Goal: Information Seeking & Learning: Learn about a topic

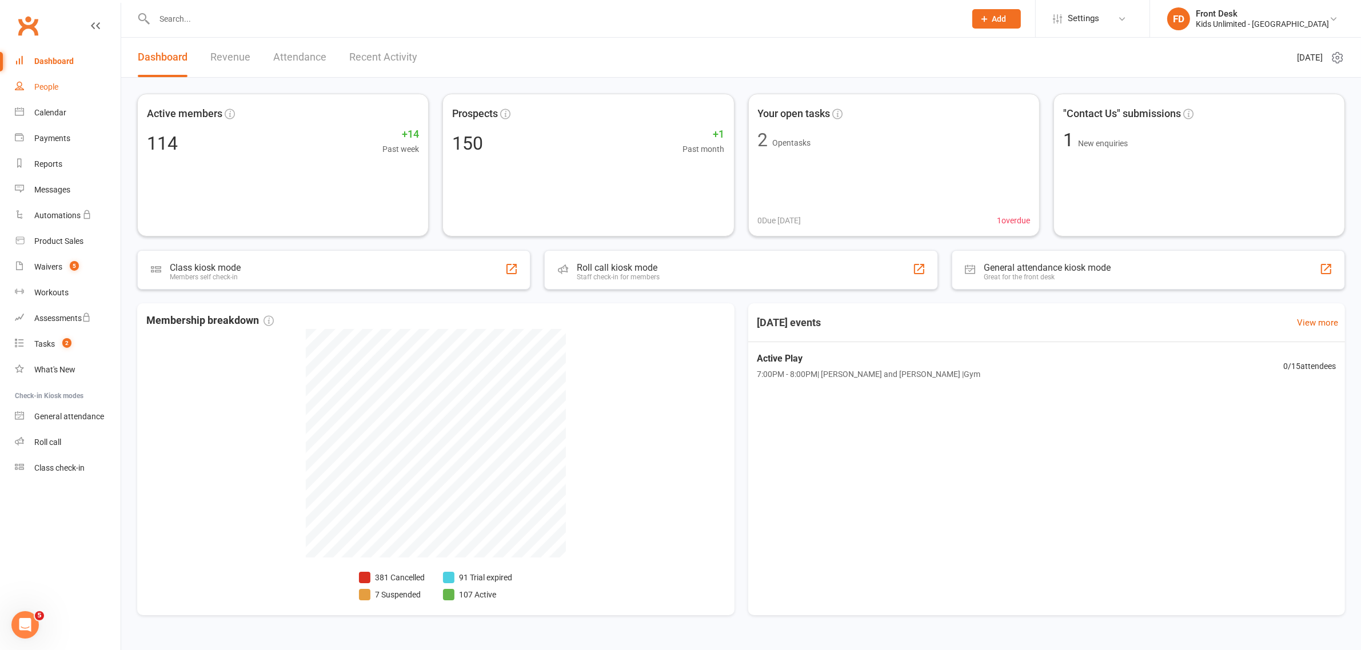
click at [46, 84] on div "People" at bounding box center [46, 86] width 24 height 9
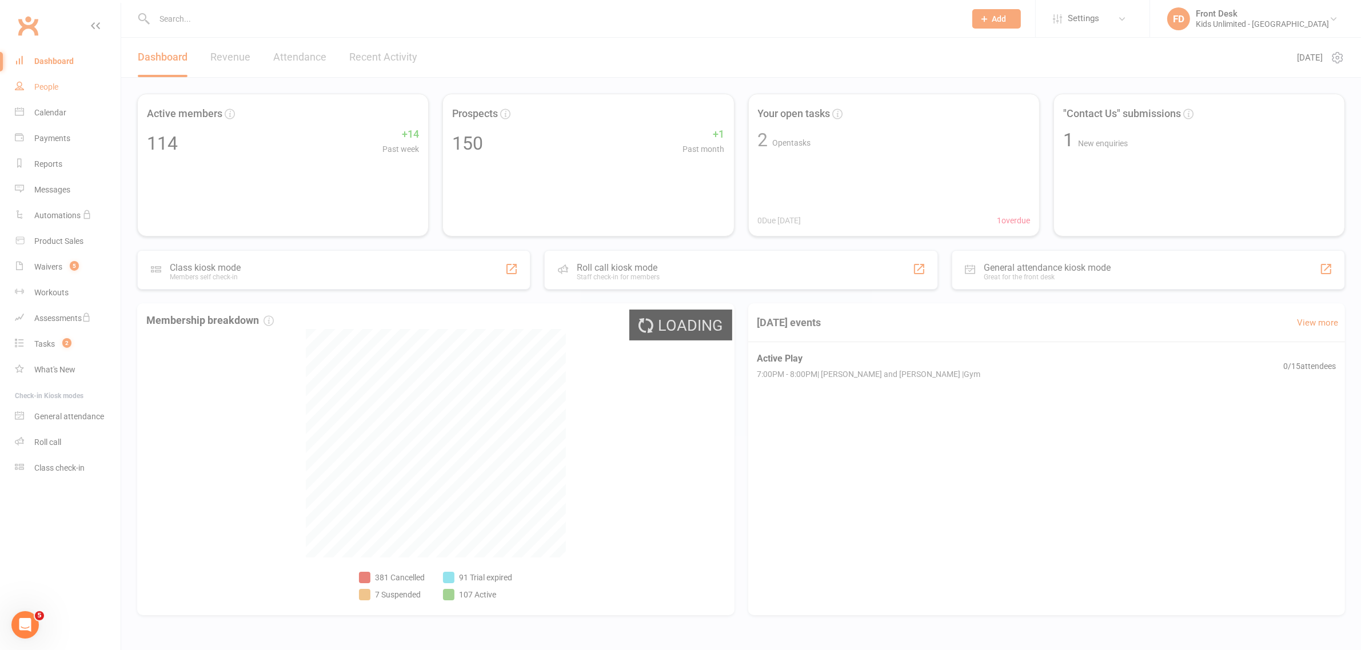
select select "100"
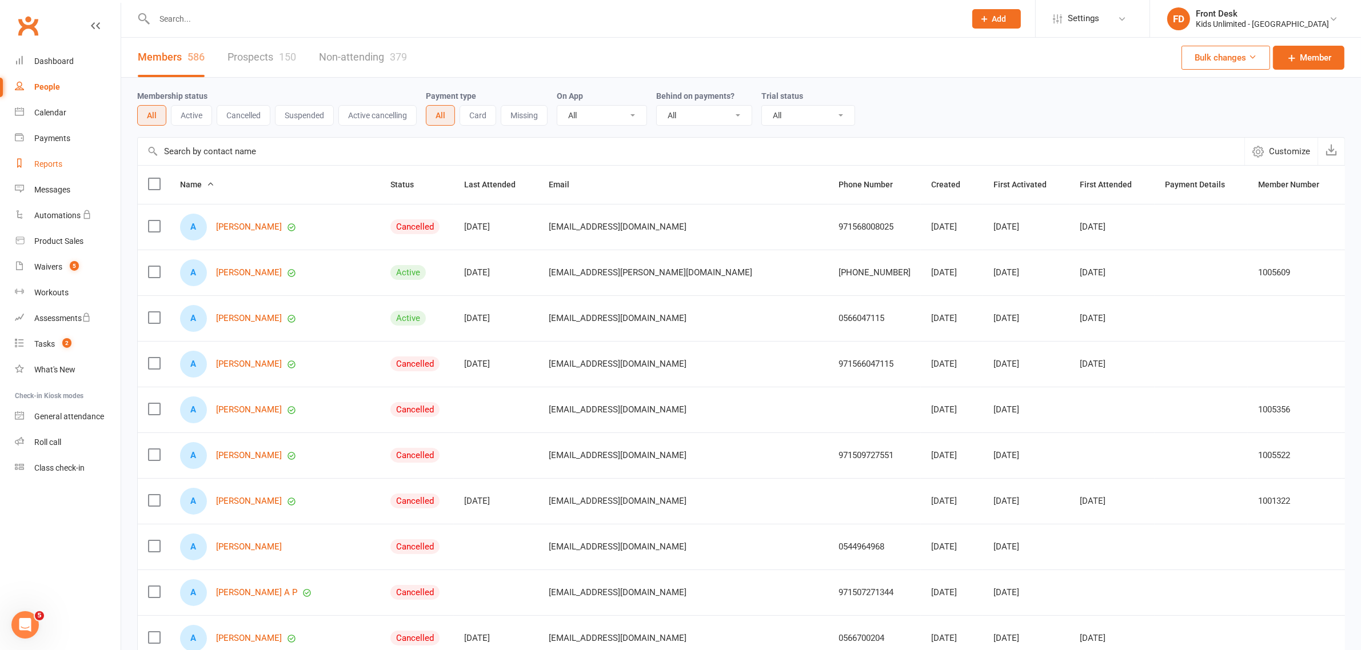
click at [55, 162] on div "Reports" at bounding box center [48, 163] width 28 height 9
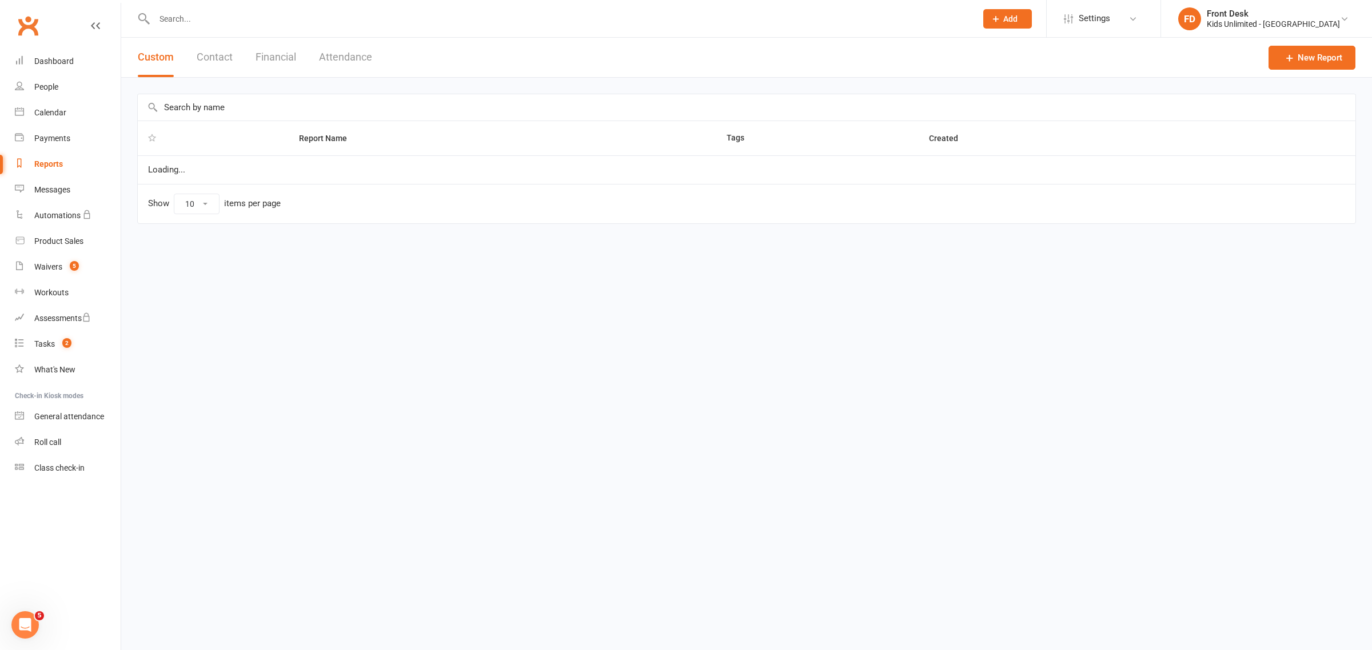
select select "100"
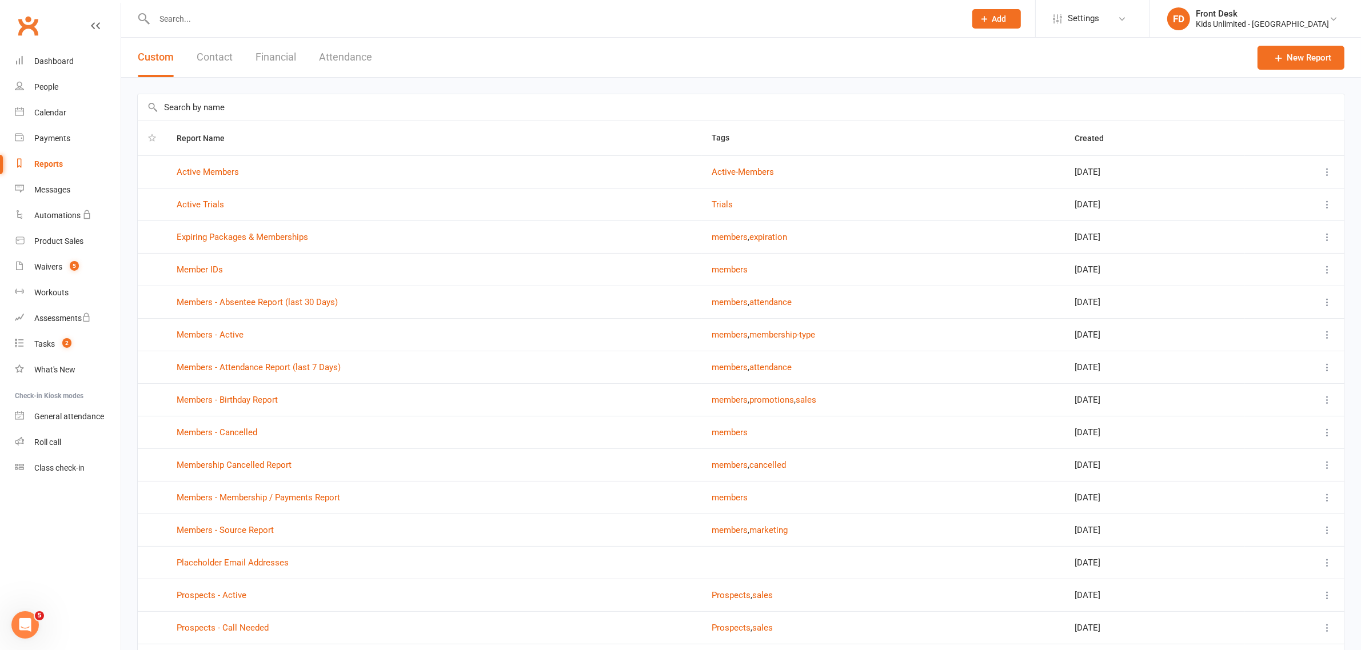
click at [269, 55] on button "Financial" at bounding box center [276, 57] width 41 height 39
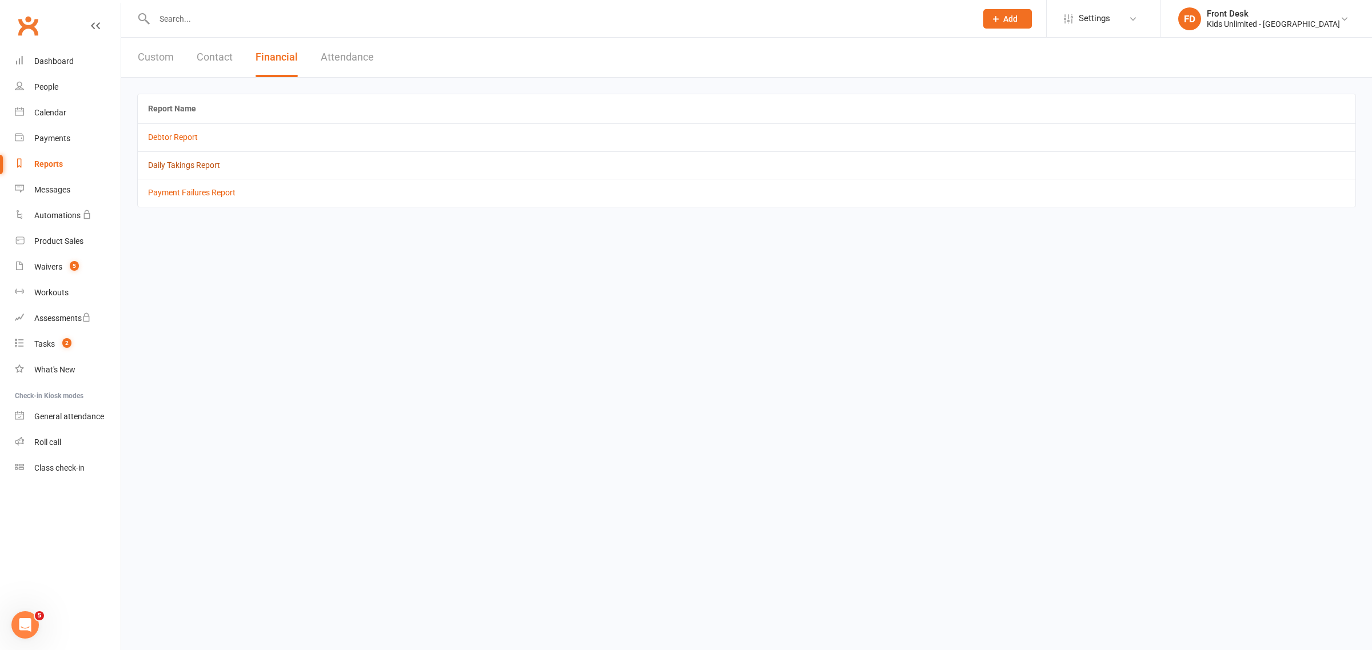
click at [198, 163] on link "Daily Takings Report" at bounding box center [184, 165] width 72 height 9
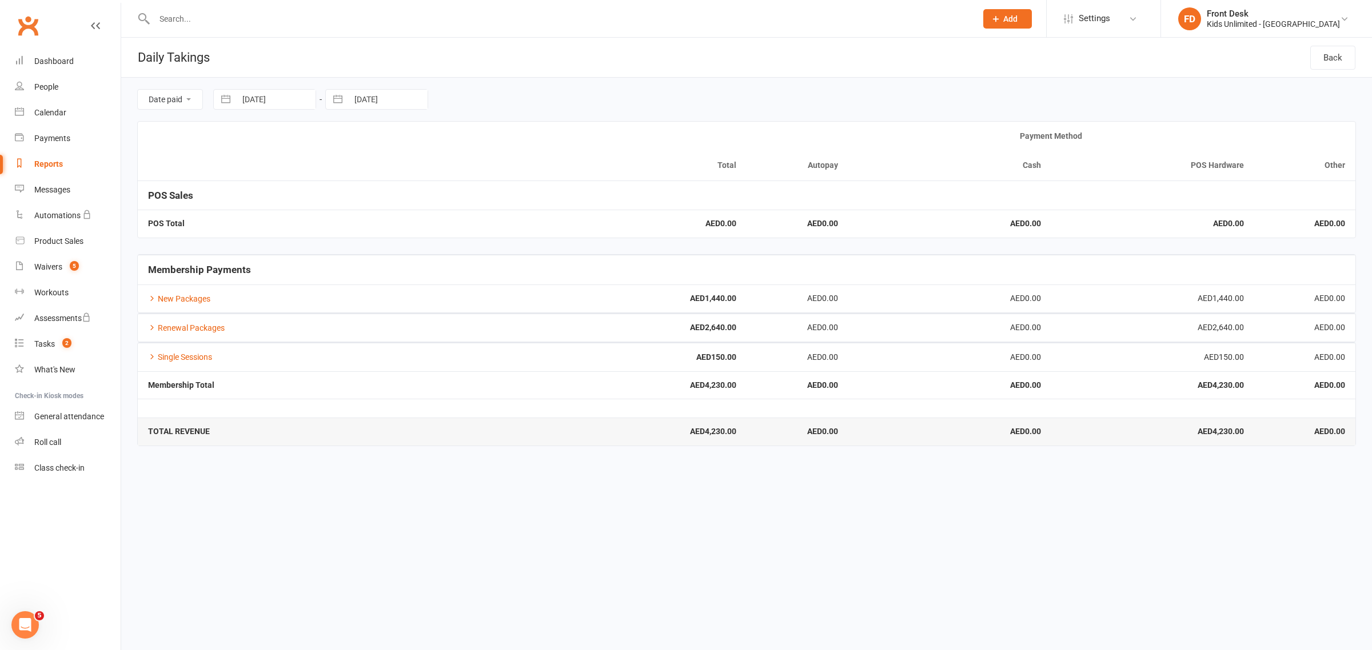
click at [41, 162] on div "Reports" at bounding box center [48, 163] width 29 height 9
select select "100"
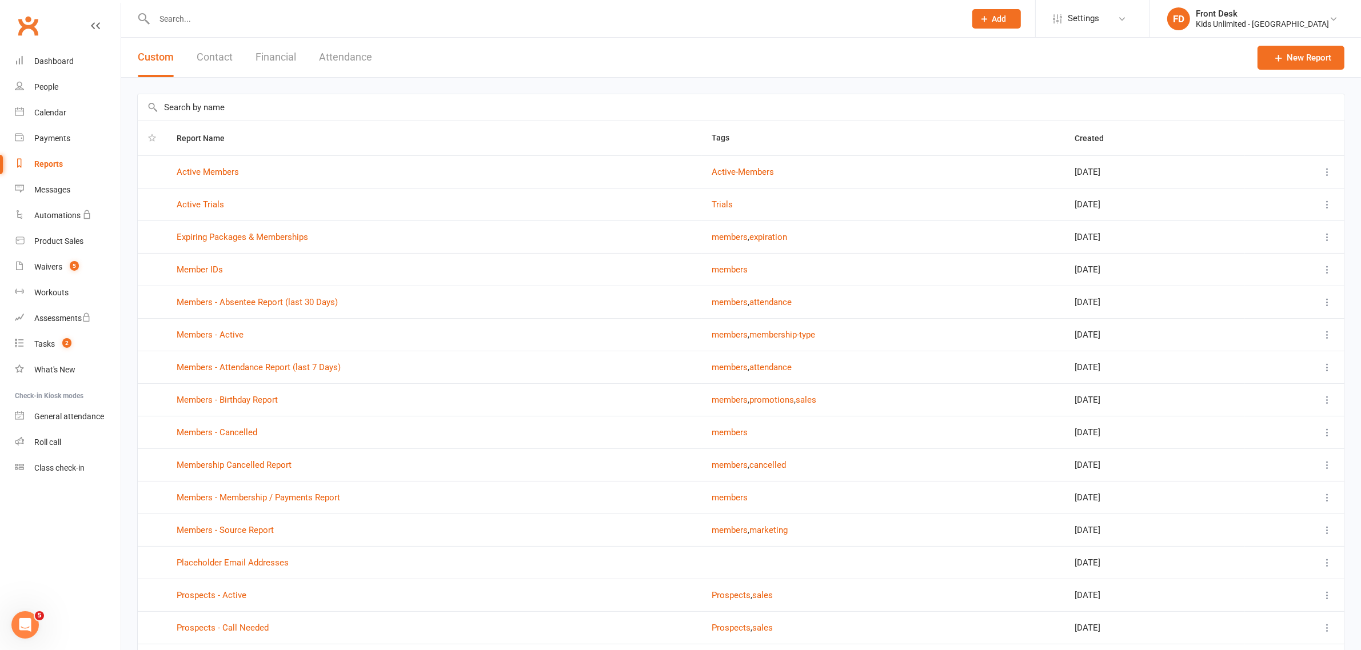
click at [350, 60] on button "Attendance" at bounding box center [345, 57] width 53 height 39
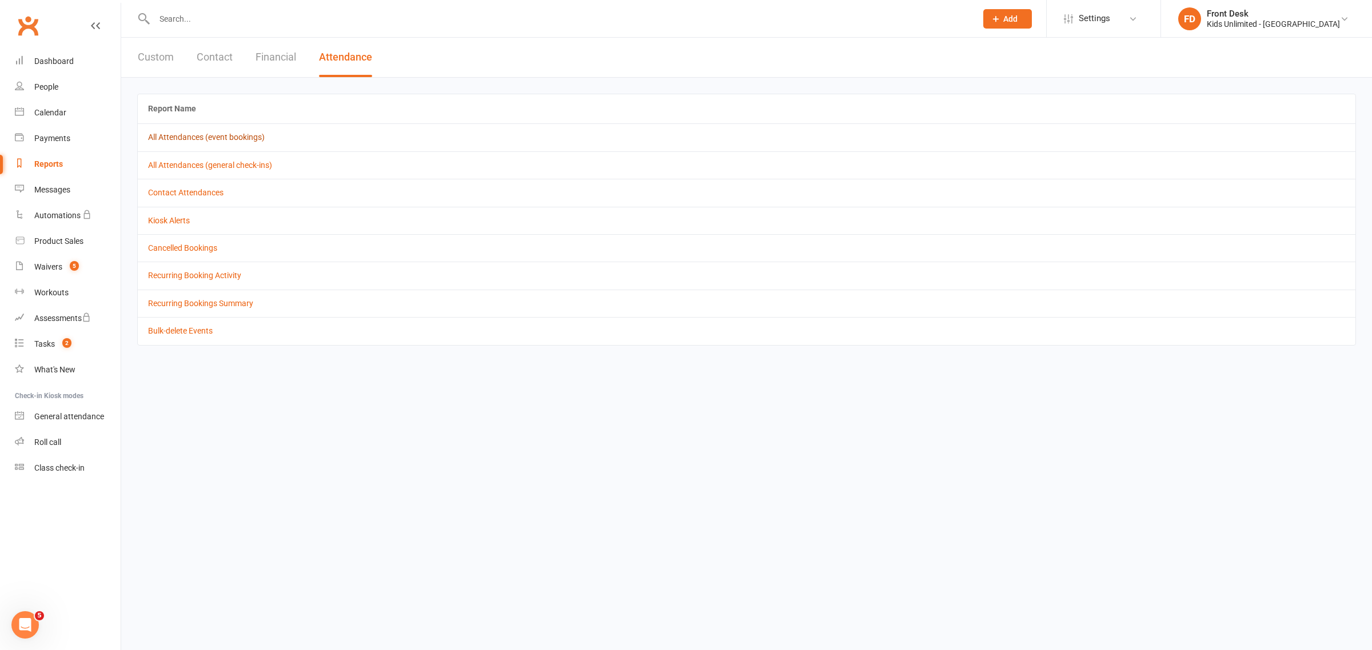
click at [191, 136] on link "All Attendances (event bookings)" at bounding box center [206, 137] width 117 height 9
